Goal: Find specific page/section: Find specific page/section

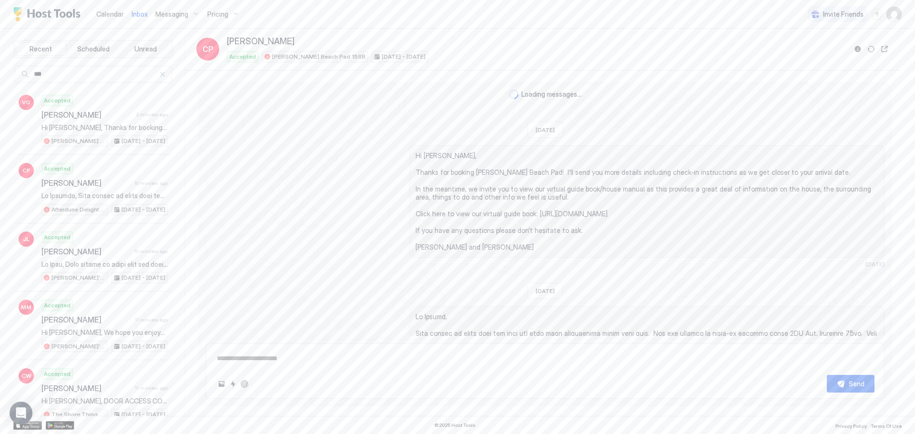
type textarea "*"
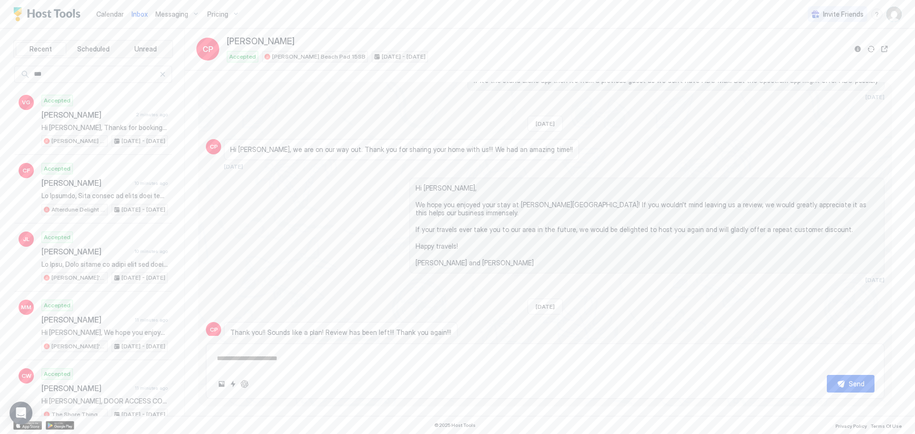
scroll to position [1174, 0]
click at [110, 10] on link "Calendar" at bounding box center [110, 14] width 28 height 10
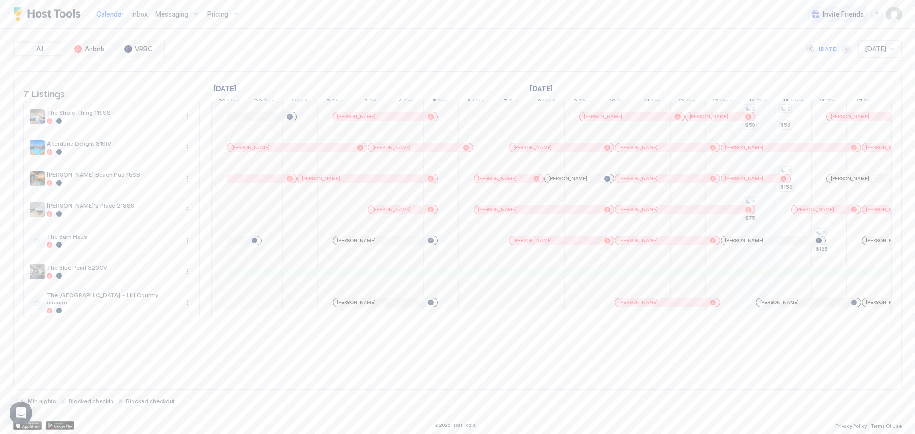
scroll to position [0, 530]
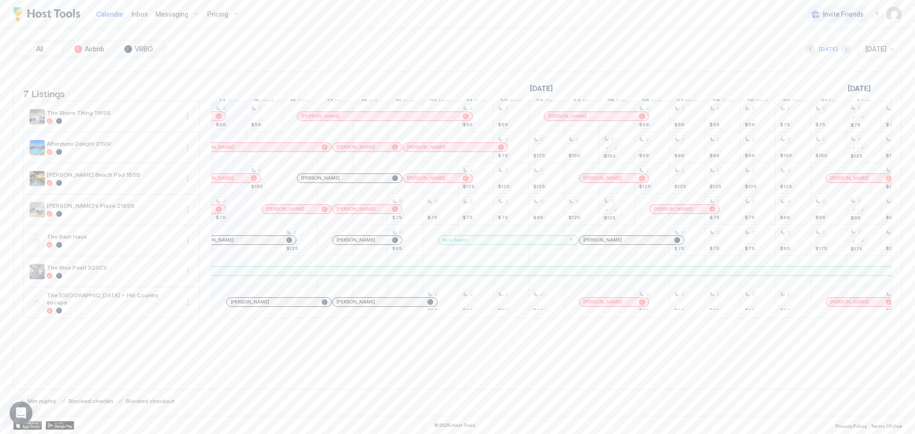
click at [223, 21] on div "Pricing" at bounding box center [224, 14] width 40 height 16
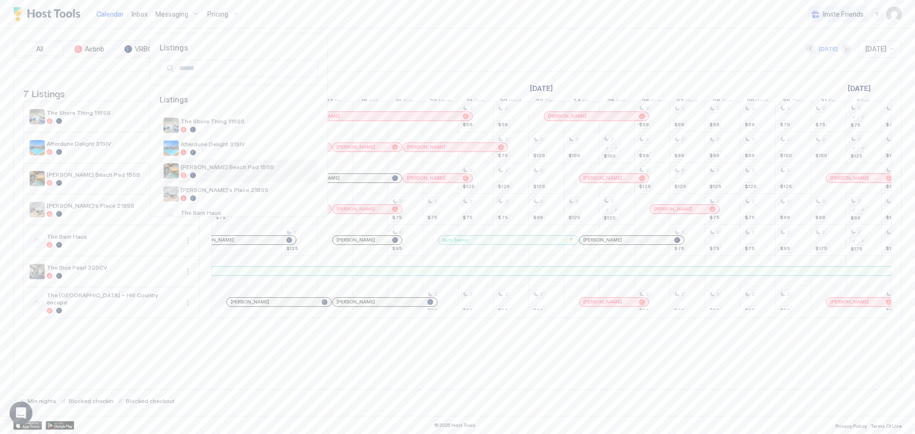
click at [199, 170] on span "[PERSON_NAME] Beach Pad 15SB" at bounding box center [248, 167] width 134 height 7
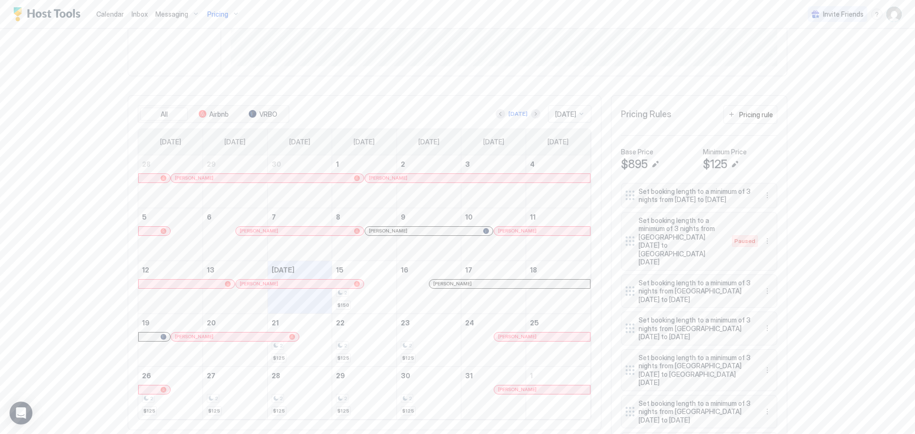
scroll to position [286, 0]
